Goal: Information Seeking & Learning: Find specific fact

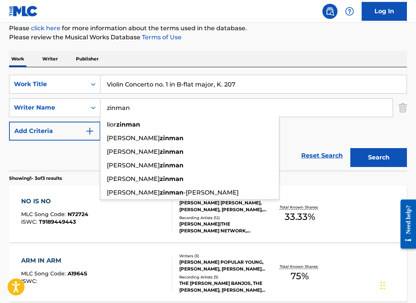
click at [254, 81] on input "Violin Concerto no. 1 in B-flat major, K. 207" at bounding box center [253, 84] width 306 height 18
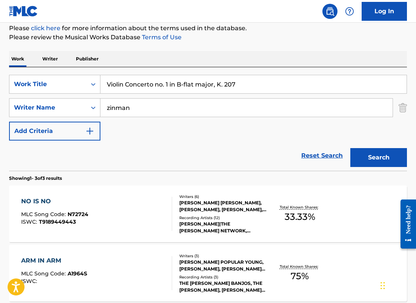
drag, startPoint x: 210, startPoint y: 111, endPoint x: 57, endPoint y: 68, distance: 159.4
click at [57, 70] on div "SearchWithCriteria2e468934-86bc-447e-be62-3268c6a1e6a3 Work Title Violin Concer…" at bounding box center [208, 118] width 398 height 103
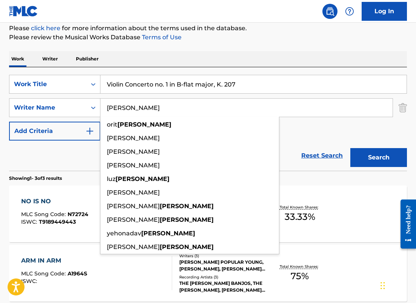
type input "[PERSON_NAME]"
click at [350, 148] on button "Search" at bounding box center [378, 157] width 57 height 19
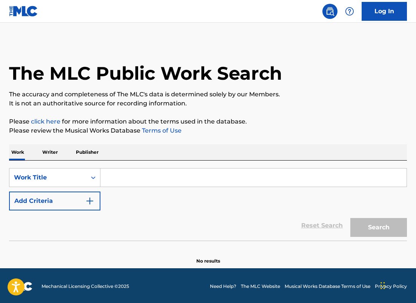
click at [111, 177] on input "Search Form" at bounding box center [253, 177] width 306 height 18
paste input "Violin Concerto No.1 In B Flat, K.207"
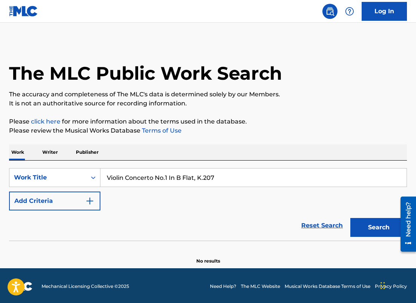
type input "Violin Concerto No.1 In B Flat, K.207"
click at [82, 196] on button "Add Criteria" at bounding box center [54, 200] width 91 height 19
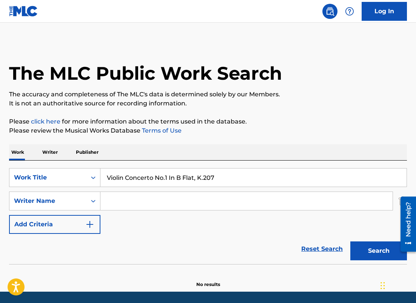
click at [132, 192] on input "Search Form" at bounding box center [246, 201] width 292 height 18
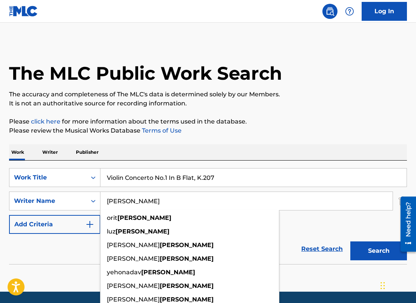
type input "[PERSON_NAME]"
click at [350, 241] on button "Search" at bounding box center [378, 250] width 57 height 19
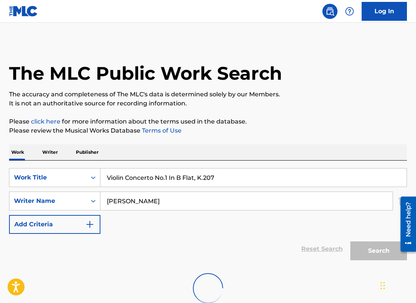
scroll to position [49, 0]
